Goal: Task Accomplishment & Management: Use online tool/utility

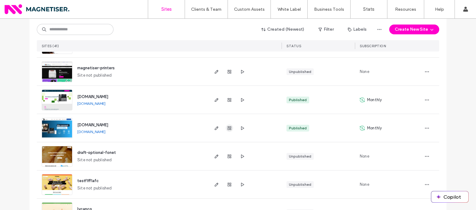
scroll to position [107, 0]
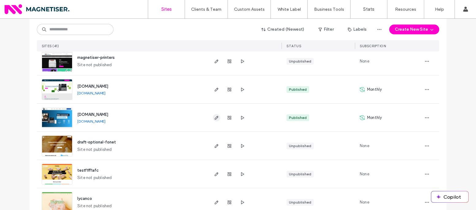
click at [215, 117] on use "button" at bounding box center [217, 118] width 4 height 4
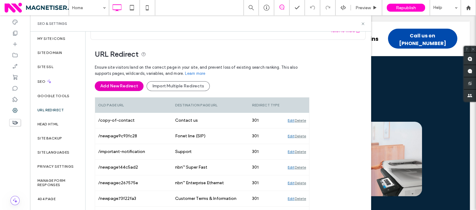
scroll to position [33, 0]
click at [123, 85] on button "Add New Redirect" at bounding box center [119, 86] width 49 height 10
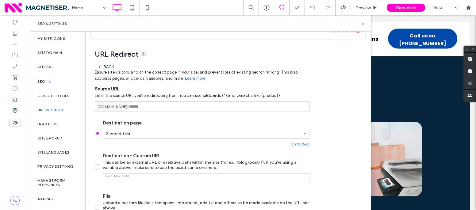
click at [163, 107] on input at bounding box center [202, 106] width 215 height 11
type input "****"
click at [169, 116] on section "Destination page Support test Go to Page Destination - Custom URL This can be a…" at bounding box center [202, 170] width 215 height 110
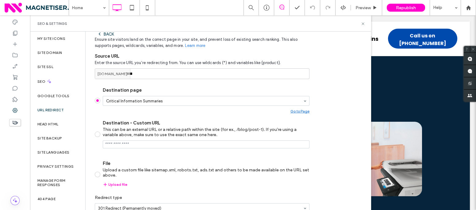
scroll to position [99, 0]
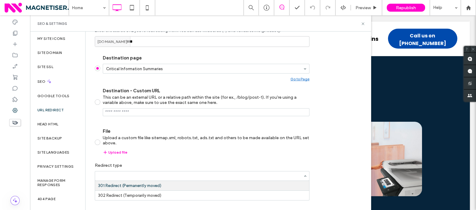
click at [202, 175] on input at bounding box center [200, 176] width 205 height 4
click at [296, 175] on input at bounding box center [200, 176] width 205 height 4
click at [328, 156] on div "URL Redirect Back Ensure site visitors land on the correct page in your site, a…" at bounding box center [226, 90] width 280 height 230
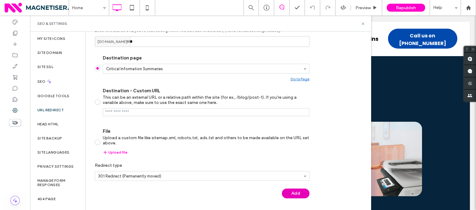
click at [301, 196] on button "Add" at bounding box center [296, 194] width 28 height 10
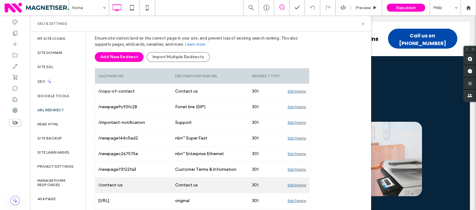
scroll to position [97, 0]
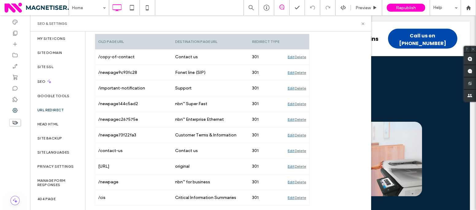
click at [406, 5] on span "Republish" at bounding box center [406, 7] width 20 height 5
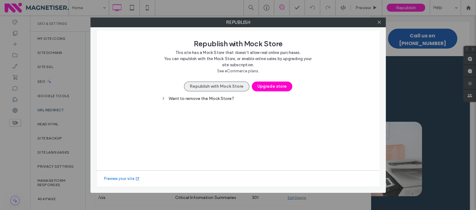
click at [236, 85] on button "Republish with Mock Store" at bounding box center [216, 87] width 65 height 10
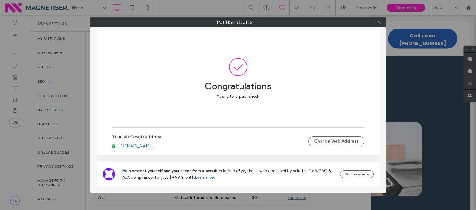
click at [381, 23] on icon at bounding box center [379, 22] width 5 height 5
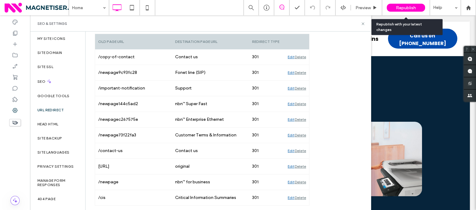
click at [397, 11] on div "Republish" at bounding box center [406, 8] width 38 height 8
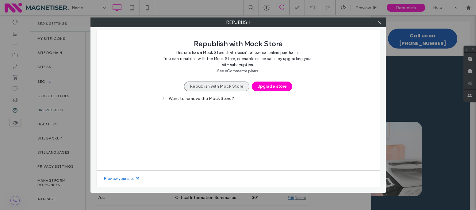
click at [227, 83] on button "Republish with Mock Store" at bounding box center [216, 87] width 65 height 10
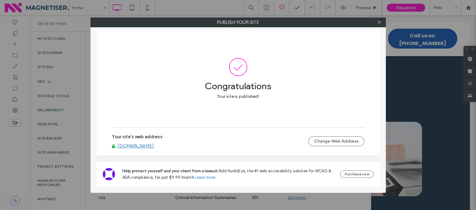
click at [382, 24] on div at bounding box center [379, 22] width 9 height 9
click at [380, 20] on icon at bounding box center [379, 22] width 5 height 5
